Goal: Transaction & Acquisition: Download file/media

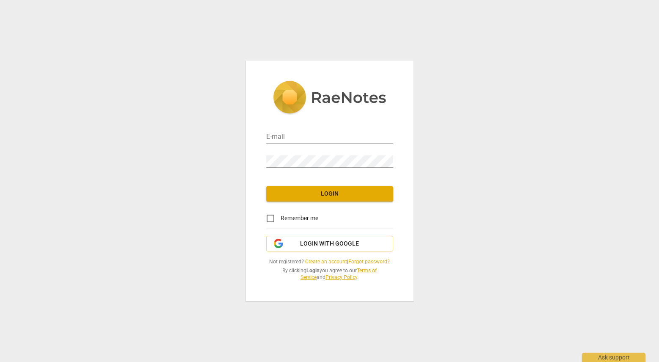
click at [311, 129] on div "E-mail" at bounding box center [329, 133] width 127 height 19
drag, startPoint x: 315, startPoint y: 138, endPoint x: 317, endPoint y: 142, distance: 4.7
click at [315, 138] on input "email" at bounding box center [329, 137] width 127 height 12
type input "[PERSON_NAME][EMAIL_ADDRESS][DOMAIN_NAME]"
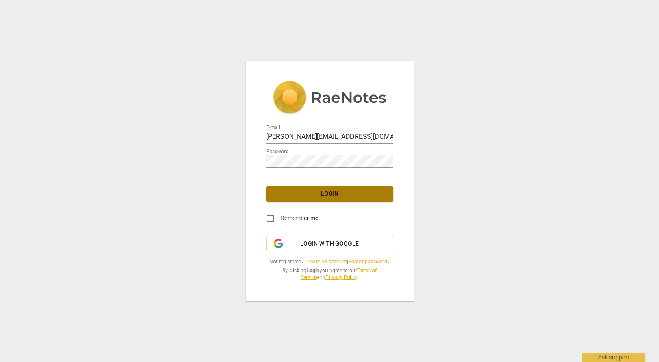
click at [339, 193] on span "Login" at bounding box center [329, 194] width 113 height 8
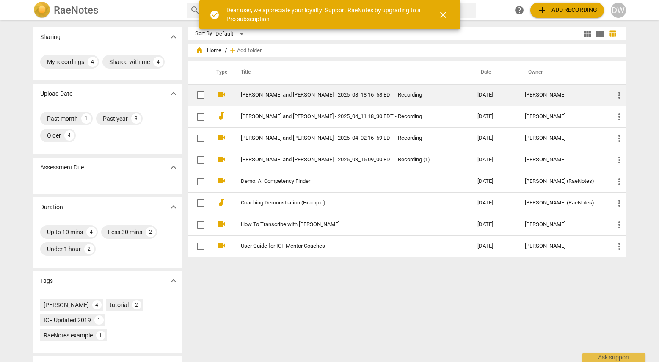
click at [321, 94] on link "[PERSON_NAME] and [PERSON_NAME] - 2025_08_18 16_58 EDT - Recording" at bounding box center [344, 95] width 206 height 6
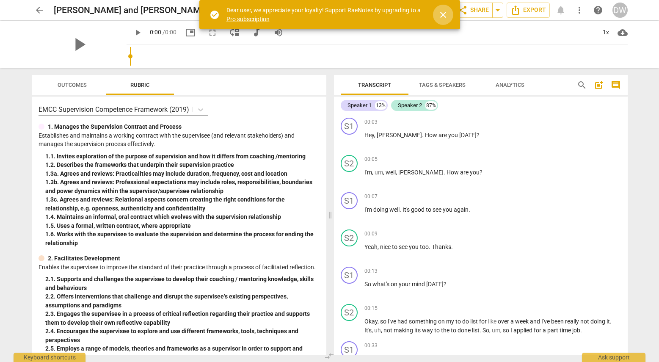
click at [444, 13] on span "close" at bounding box center [443, 15] width 10 height 10
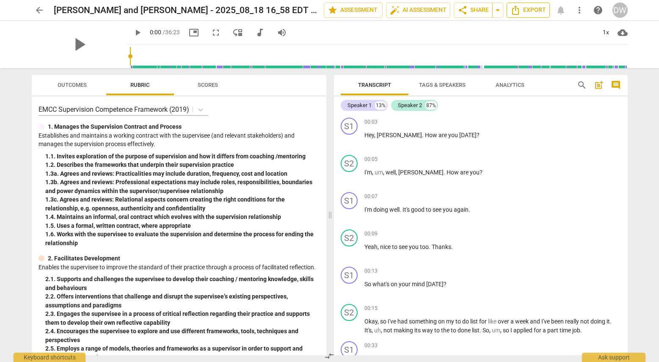
click at [533, 13] on span "Export" at bounding box center [528, 10] width 36 height 10
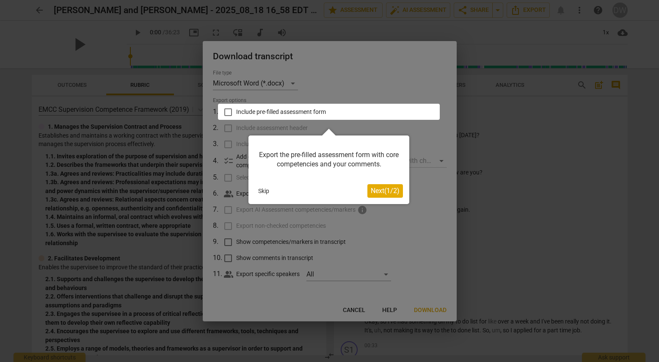
click at [378, 189] on span "Next ( 1 / 2 )" at bounding box center [385, 191] width 29 height 8
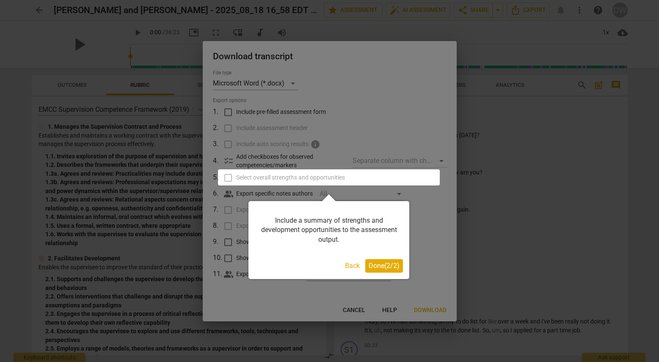
click at [352, 264] on button "Back" at bounding box center [353, 266] width 22 height 14
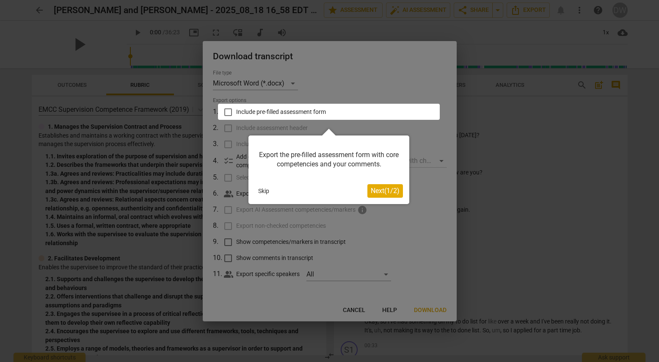
click at [267, 194] on button "Skip" at bounding box center [264, 191] width 18 height 13
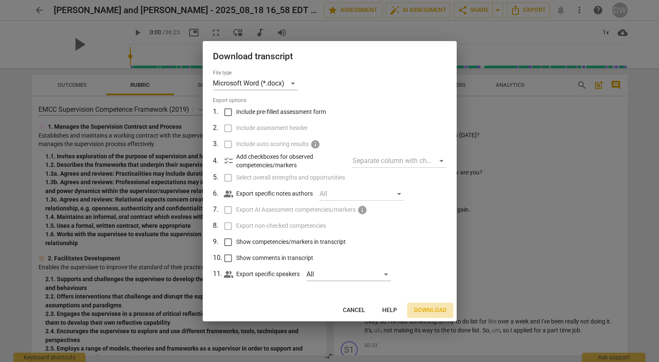
click at [424, 308] on span "Download" at bounding box center [430, 310] width 33 height 8
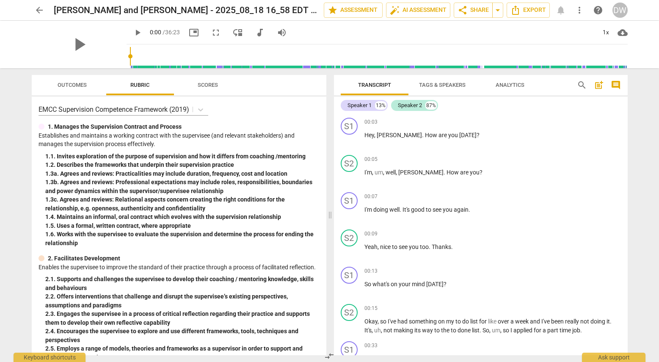
drag, startPoint x: 425, startPoint y: 33, endPoint x: 430, endPoint y: 33, distance: 5.9
click at [425, 33] on div "play_arrow 0:00 / 36:23 picture_in_picture fullscreen move_down audiotrack volu…" at bounding box center [377, 33] width 501 height 24
click at [529, 10] on span "Export" at bounding box center [528, 10] width 36 height 10
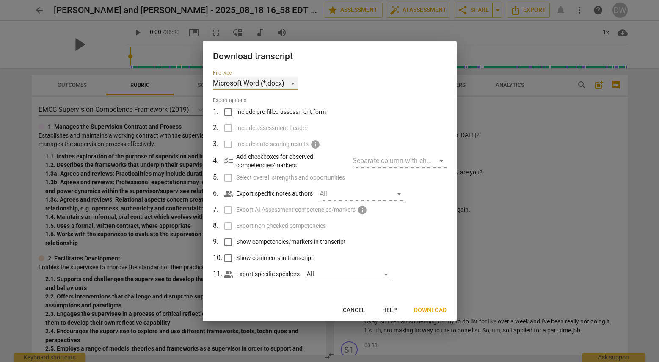
click at [290, 81] on div "Microsoft Word (*.docx)" at bounding box center [255, 84] width 85 height 14
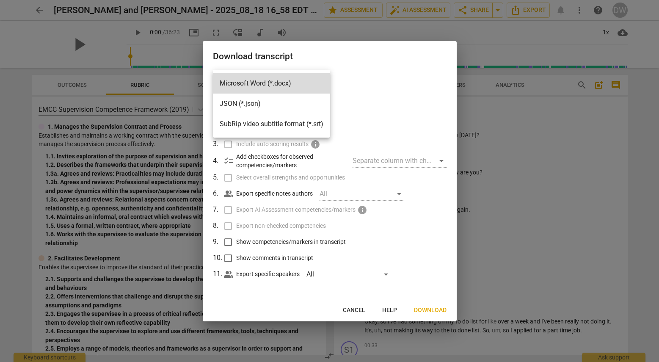
click at [359, 78] on div at bounding box center [329, 181] width 659 height 362
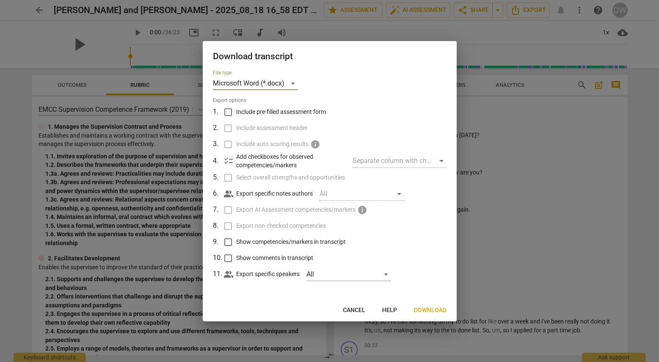
click at [360, 309] on span "Cancel" at bounding box center [354, 310] width 22 height 8
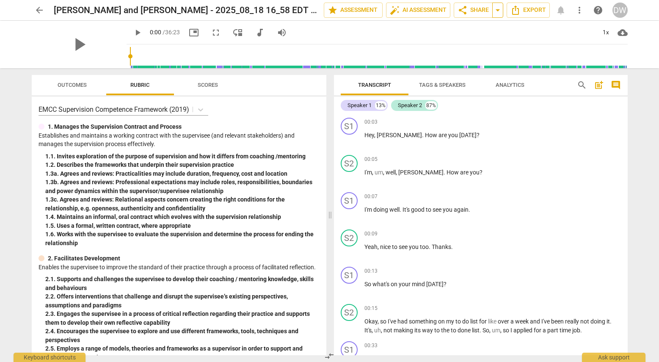
click at [496, 11] on span "arrow_drop_down" at bounding box center [498, 10] width 10 height 10
click at [477, 14] on span "share Share" at bounding box center [473, 10] width 31 height 10
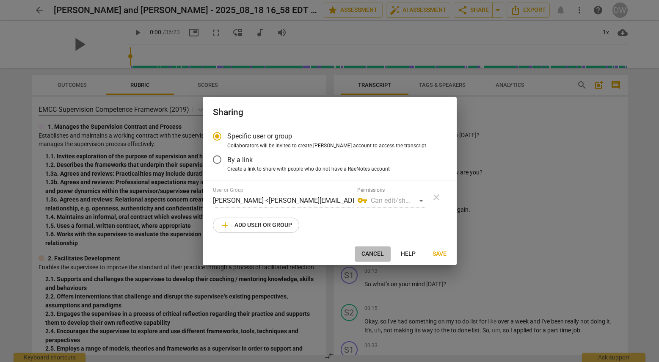
click at [382, 251] on span "Cancel" at bounding box center [372, 254] width 22 height 8
radio input "false"
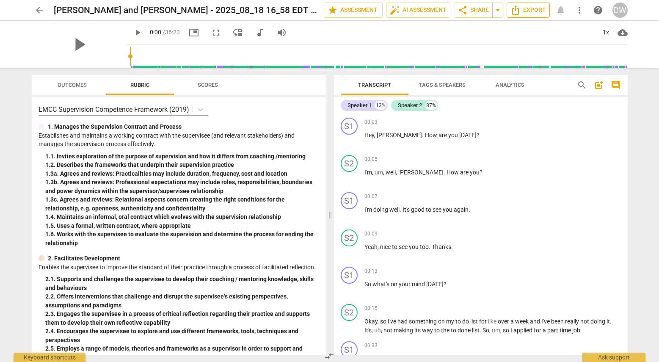
click at [522, 8] on span "Export" at bounding box center [528, 10] width 36 height 10
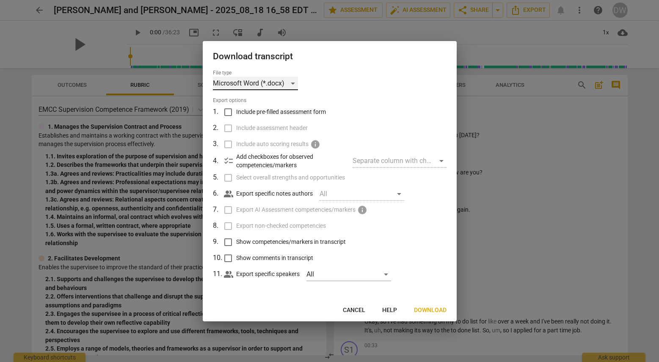
click at [292, 80] on div "Microsoft Word (*.docx)" at bounding box center [255, 84] width 85 height 14
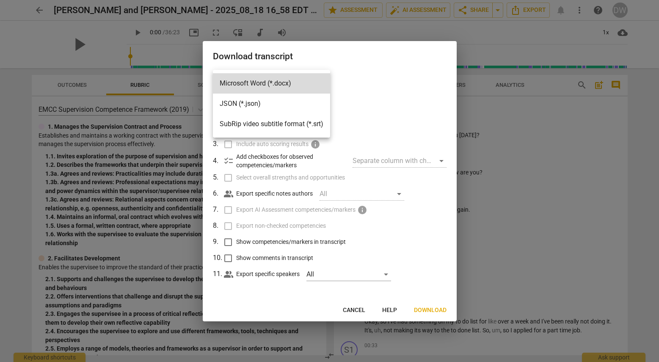
click at [403, 100] on div at bounding box center [329, 181] width 659 height 362
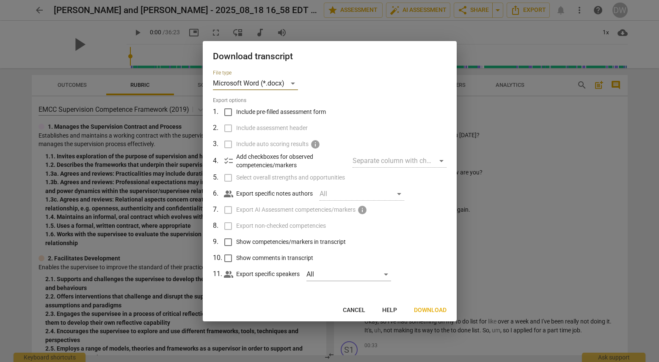
click at [361, 308] on span "Cancel" at bounding box center [354, 310] width 22 height 8
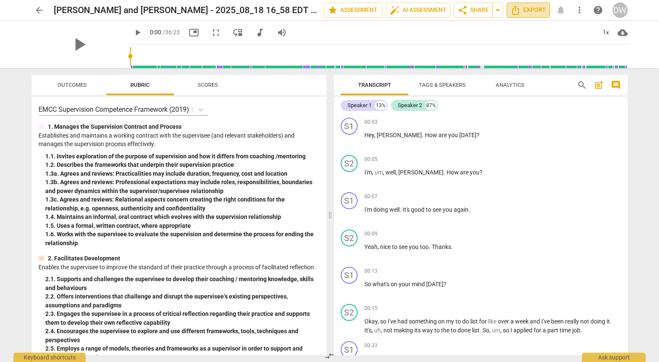
click at [532, 7] on span "Export" at bounding box center [528, 10] width 36 height 10
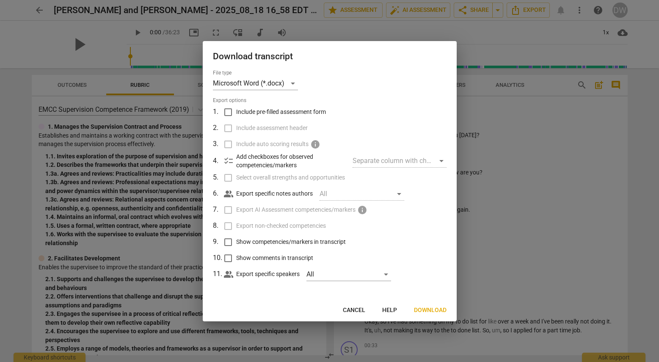
click at [358, 312] on span "Cancel" at bounding box center [354, 310] width 22 height 8
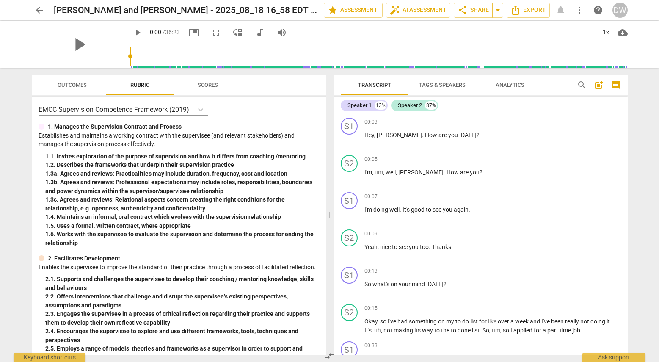
click at [578, 10] on span "more_vert" at bounding box center [579, 10] width 10 height 10
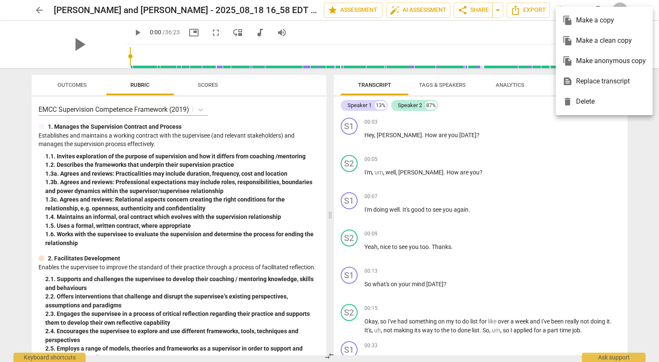
click at [646, 146] on div at bounding box center [329, 181] width 659 height 362
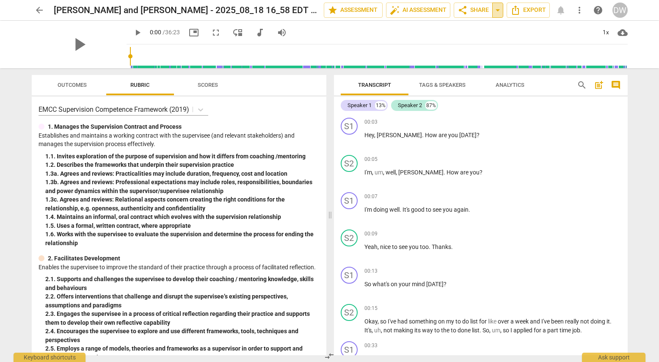
click at [499, 11] on span "arrow_drop_down" at bounding box center [498, 10] width 10 height 10
click at [379, 26] on div "play_arrow 0:00 / 36:23 picture_in_picture fullscreen move_down audiotrack volu…" at bounding box center [377, 33] width 501 height 24
click at [620, 33] on span "cloud_download" at bounding box center [623, 33] width 10 height 10
click at [620, 30] on li "Download audio" at bounding box center [621, 32] width 63 height 20
click at [640, 118] on div "arrow_back [PERSON_NAME] and [PERSON_NAME] - 2025_08_18 16_58 EDT - Recording e…" at bounding box center [329, 181] width 659 height 362
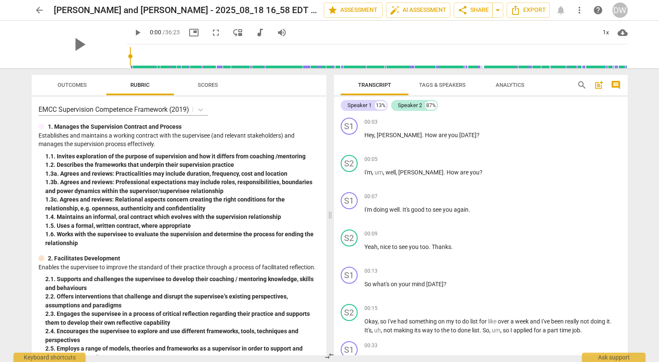
click at [651, 146] on div "arrow_back [PERSON_NAME] and [PERSON_NAME] - 2025_08_18 16_58 EDT - Recording e…" at bounding box center [329, 181] width 659 height 362
